Goal: Check status: Check status

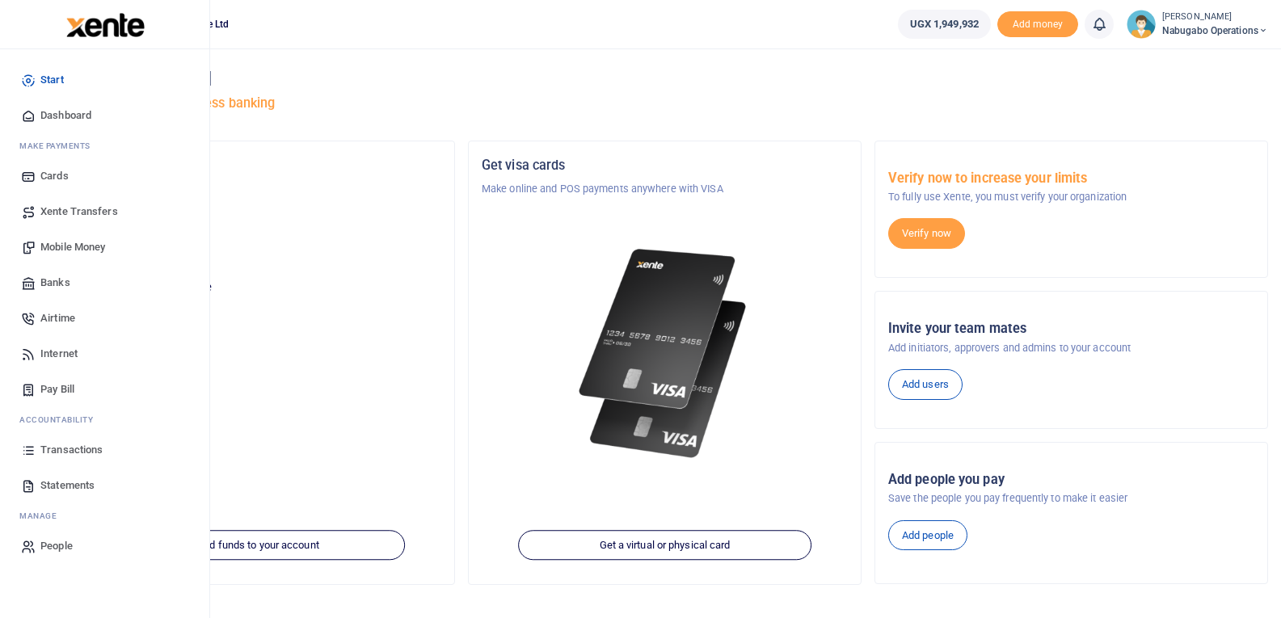
click at [63, 451] on span "Transactions" at bounding box center [71, 450] width 62 height 16
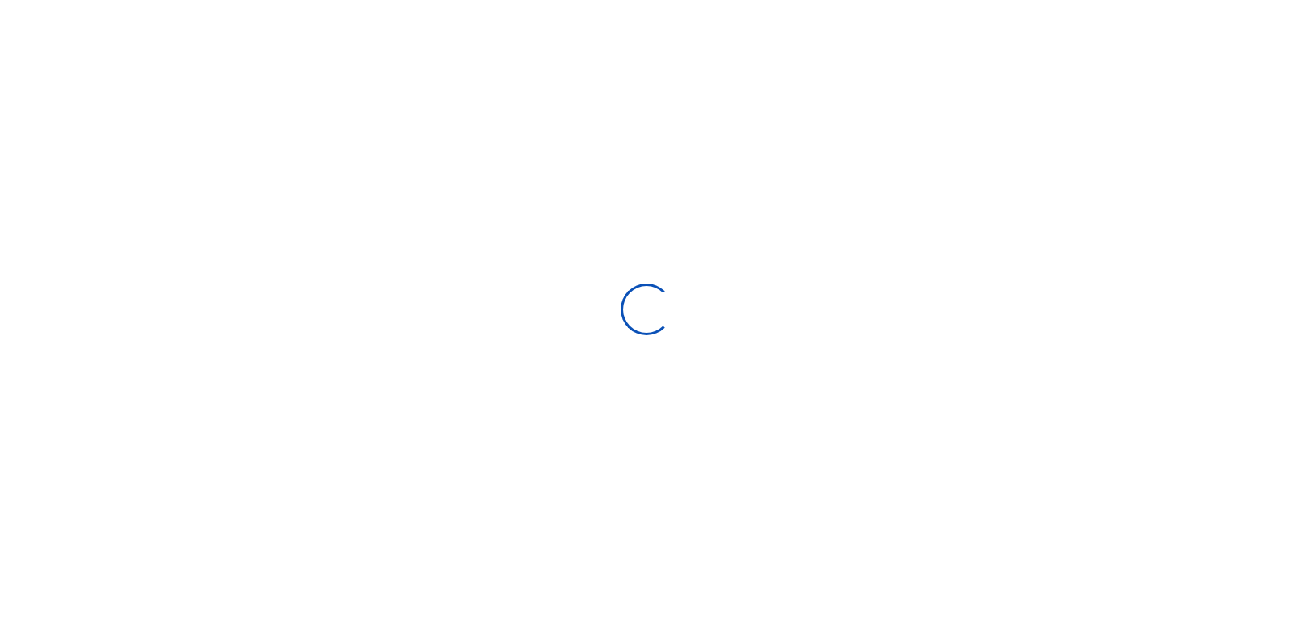
select select
type input "[DATE] - [DATE]"
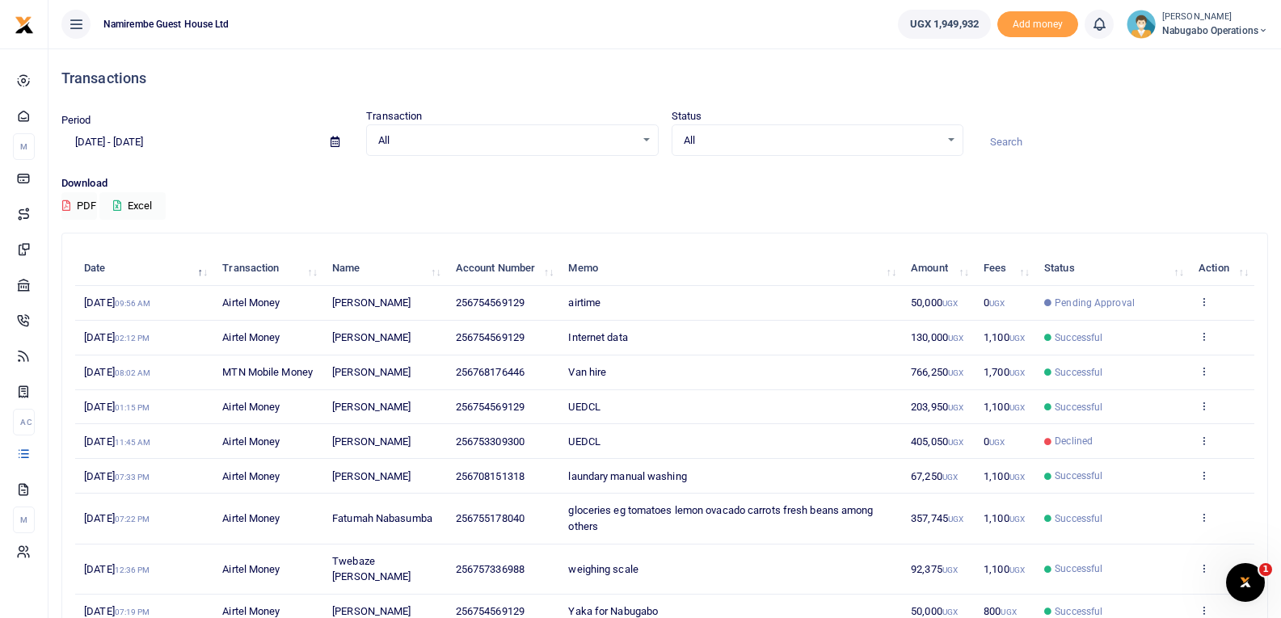
click at [1136, 21] on img at bounding box center [1141, 24] width 29 height 29
click at [1170, 115] on link "Logout" at bounding box center [1206, 118] width 128 height 23
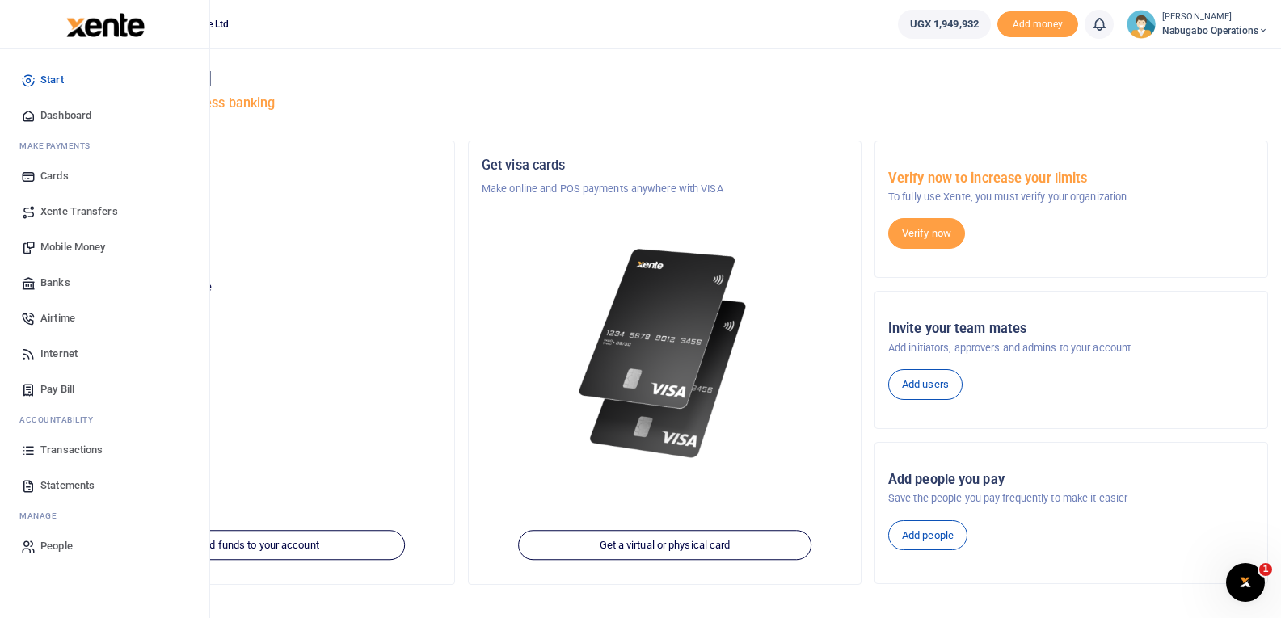
click at [50, 449] on span "Transactions" at bounding box center [71, 450] width 62 height 16
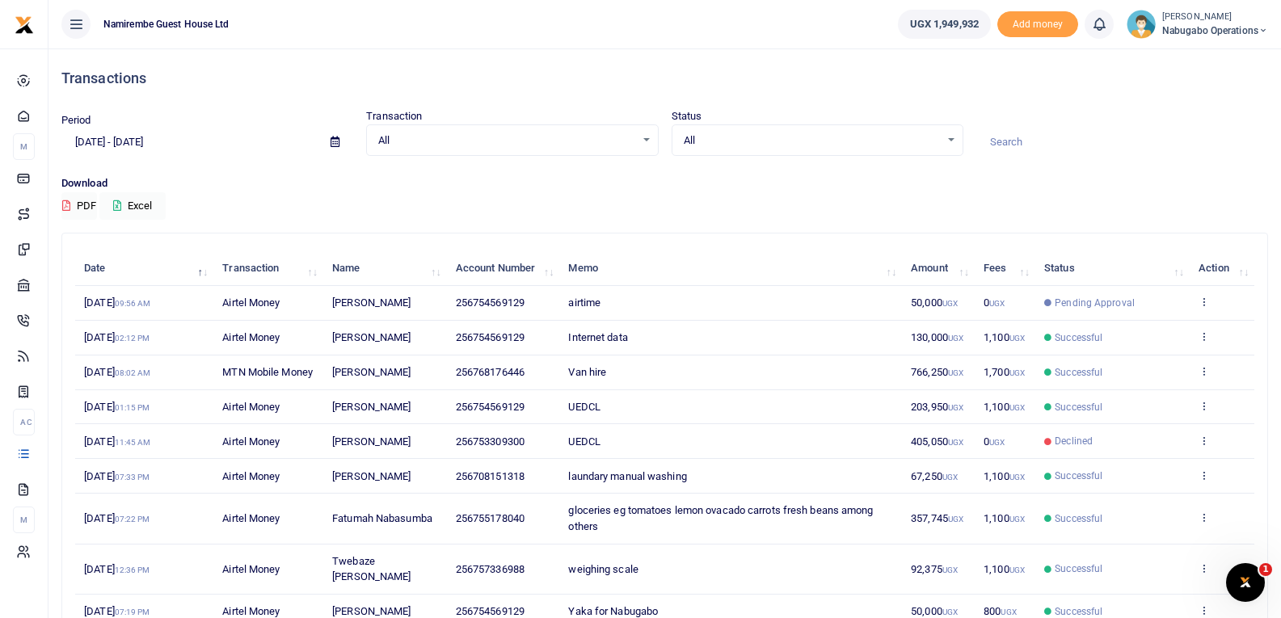
click at [1139, 21] on img at bounding box center [1141, 24] width 29 height 29
click at [1185, 114] on link "Logout" at bounding box center [1206, 118] width 128 height 23
